Goal: Find specific page/section: Find specific page/section

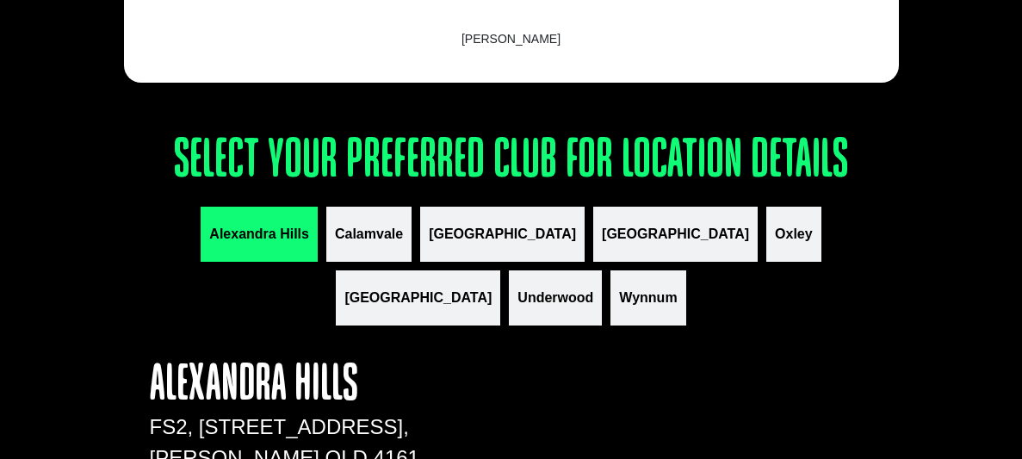
scroll to position [1928, 0]
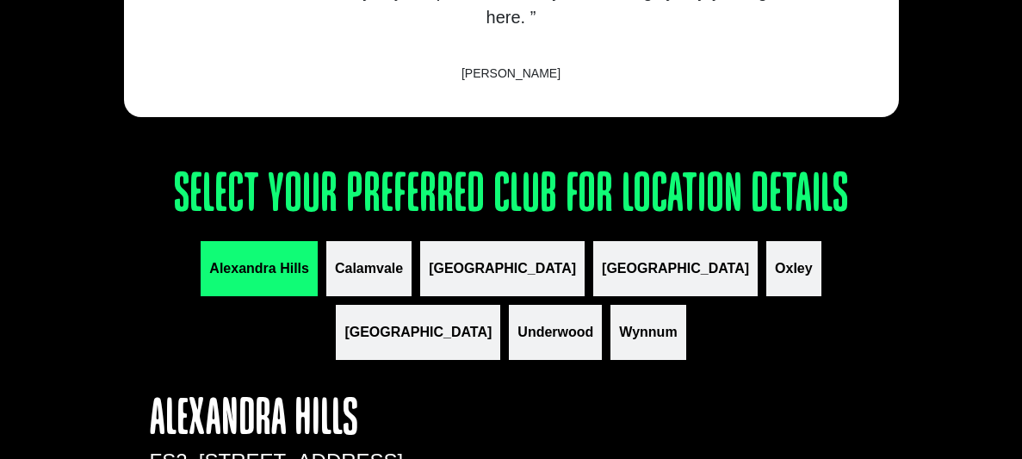
click at [339, 318] on div "Alexandra Hills [GEOGRAPHIC_DATA] [GEOGRAPHIC_DATA] [GEOGRAPHIC_DATA] [GEOGRAPH…" at bounding box center [511, 300] width 775 height 119
click at [339, 277] on span "Calamvale" at bounding box center [369, 268] width 68 height 21
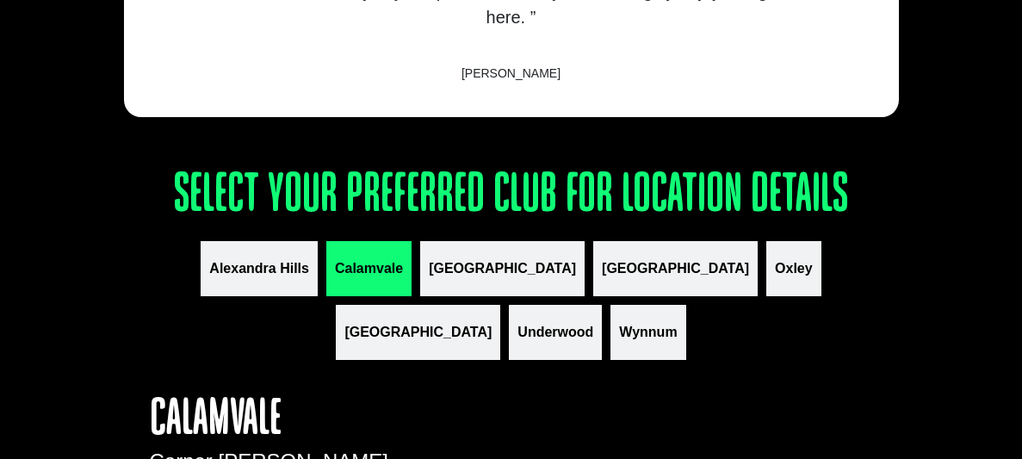
click at [157, 412] on h4 "Calamvale" at bounding box center [286, 421] width 272 height 52
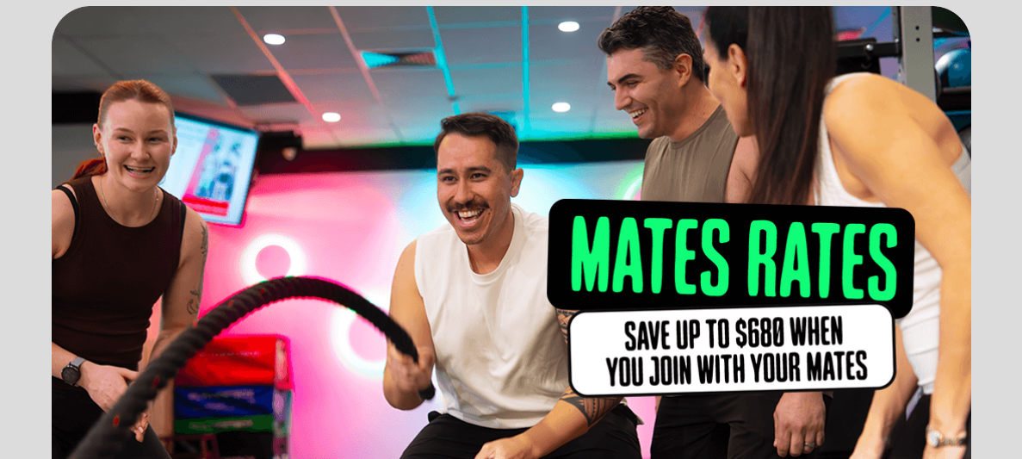
scroll to position [0, 0]
